Goal: Task Accomplishment & Management: Manage account settings

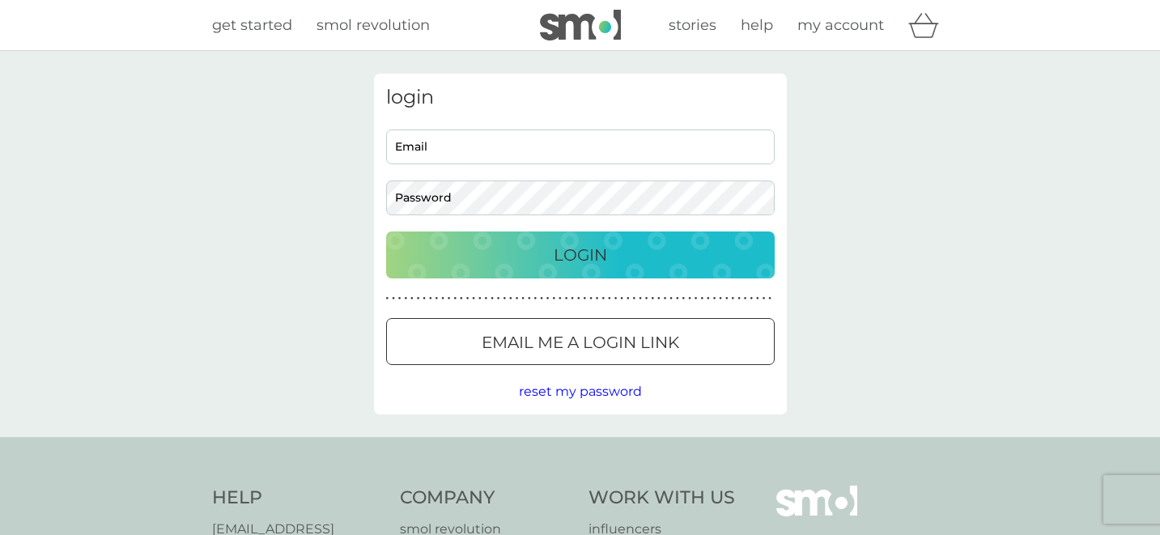
type input "[EMAIL_ADDRESS][DOMAIN_NAME]"
click at [576, 248] on p "Login" at bounding box center [580, 255] width 53 height 26
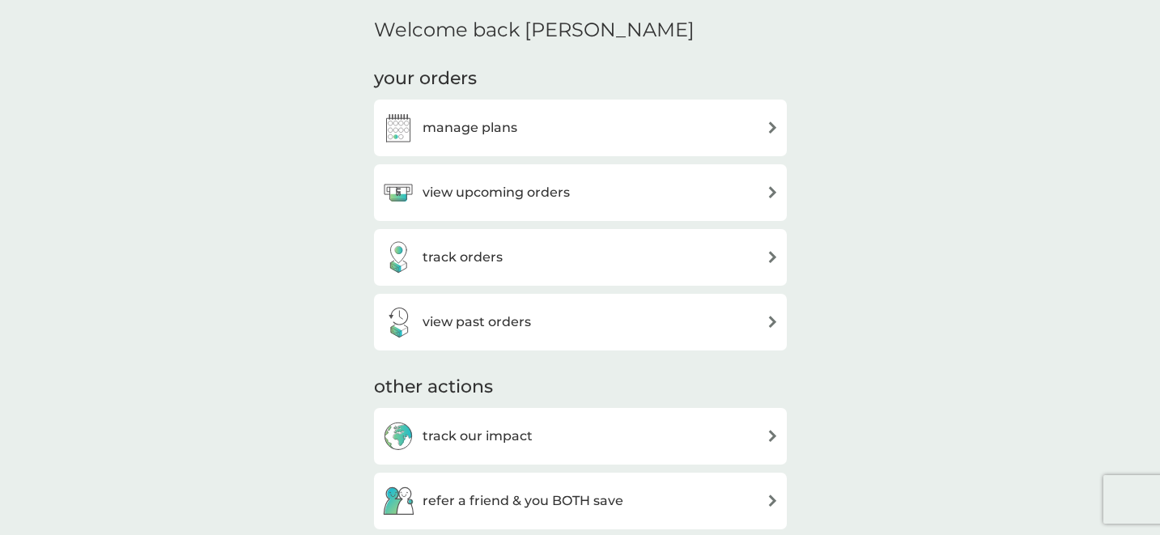
scroll to position [491, 0]
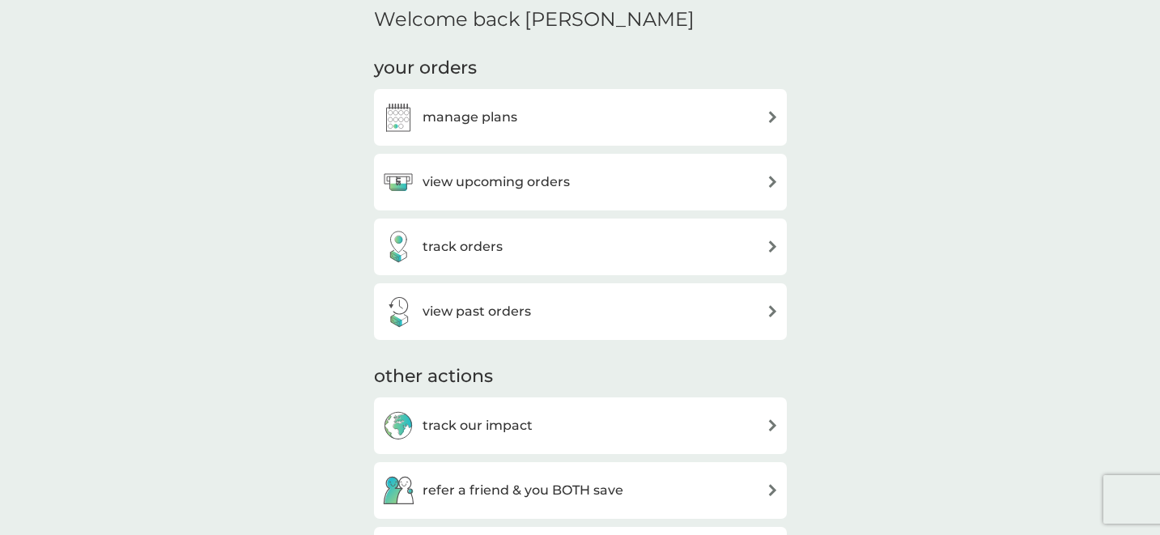
click at [774, 114] on img at bounding box center [772, 117] width 12 height 12
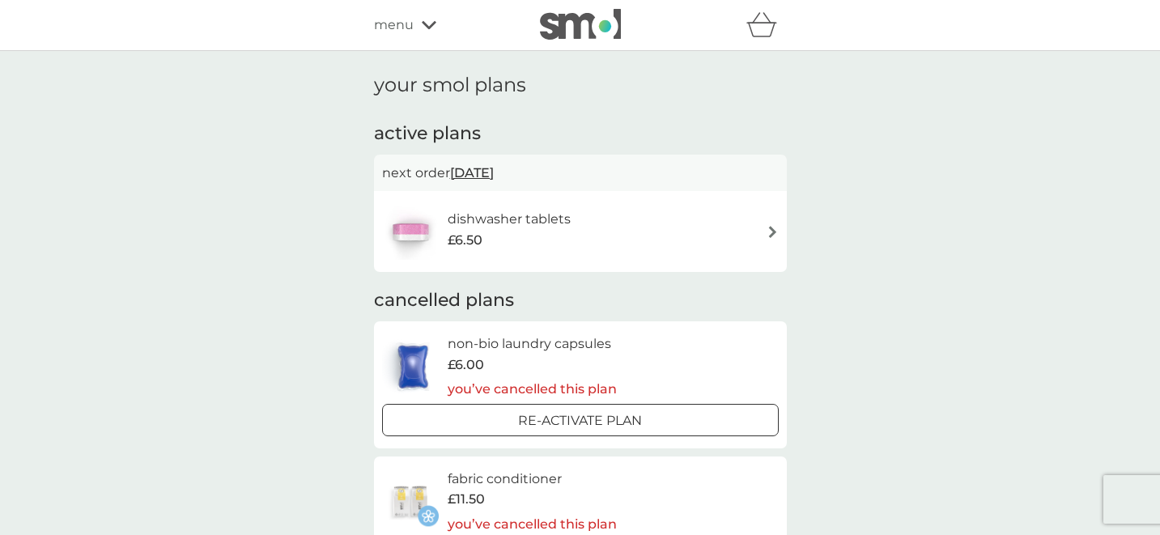
click at [416, 227] on img at bounding box center [410, 231] width 57 height 57
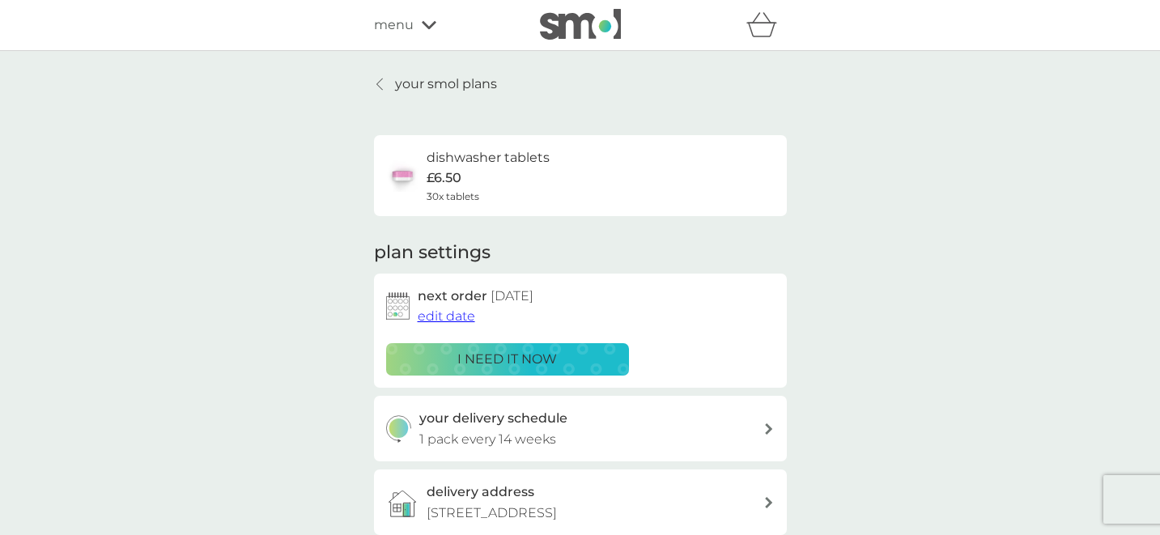
click at [381, 80] on icon at bounding box center [379, 84] width 6 height 13
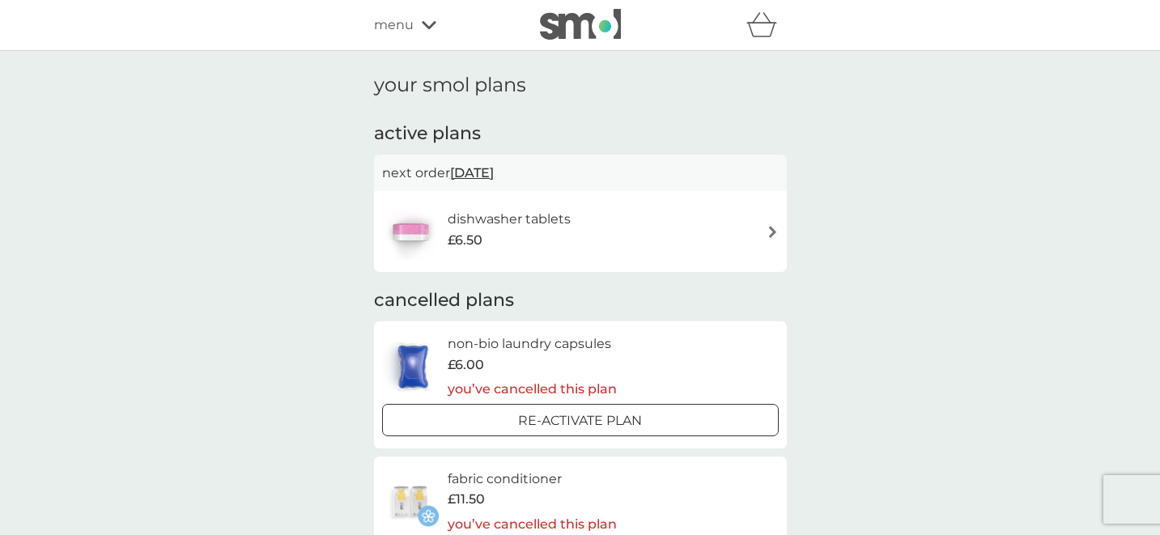
click at [770, 228] on img at bounding box center [772, 232] width 12 height 12
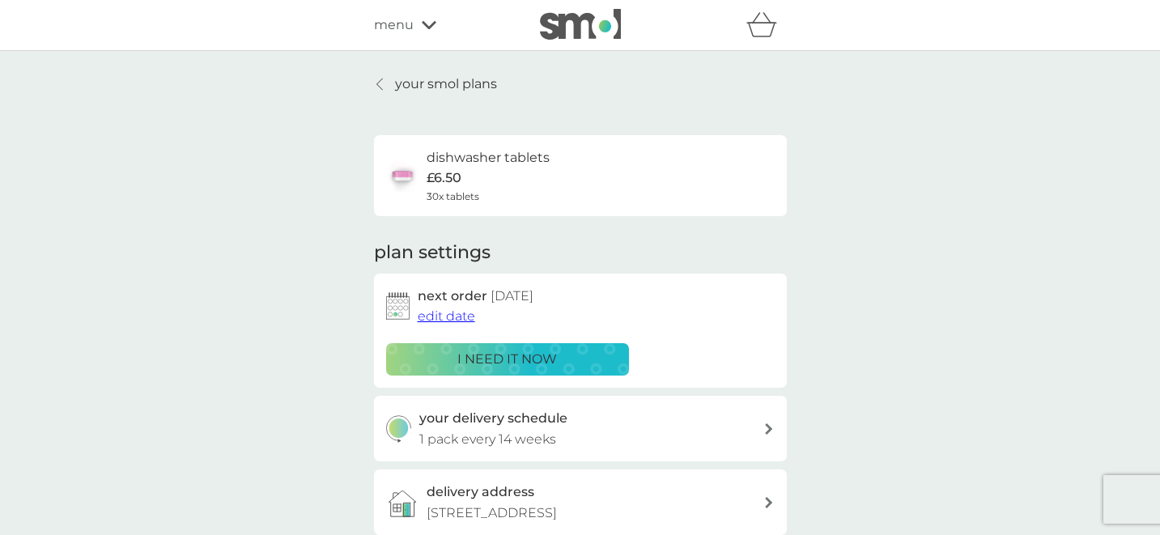
scroll to position [2, 0]
